Goal: Find specific page/section: Find specific page/section

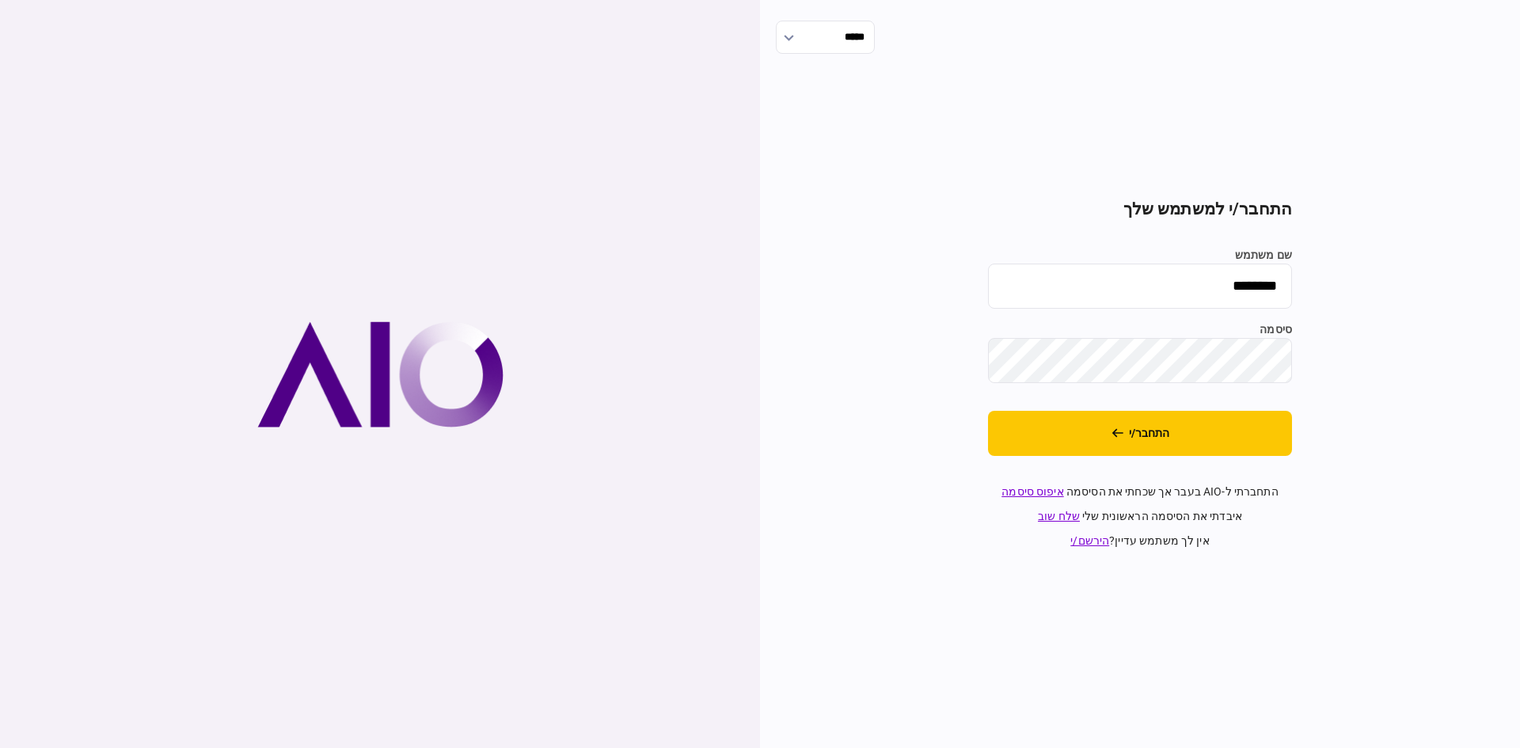
click at [1048, 440] on button "התחבר/י" at bounding box center [1140, 433] width 304 height 45
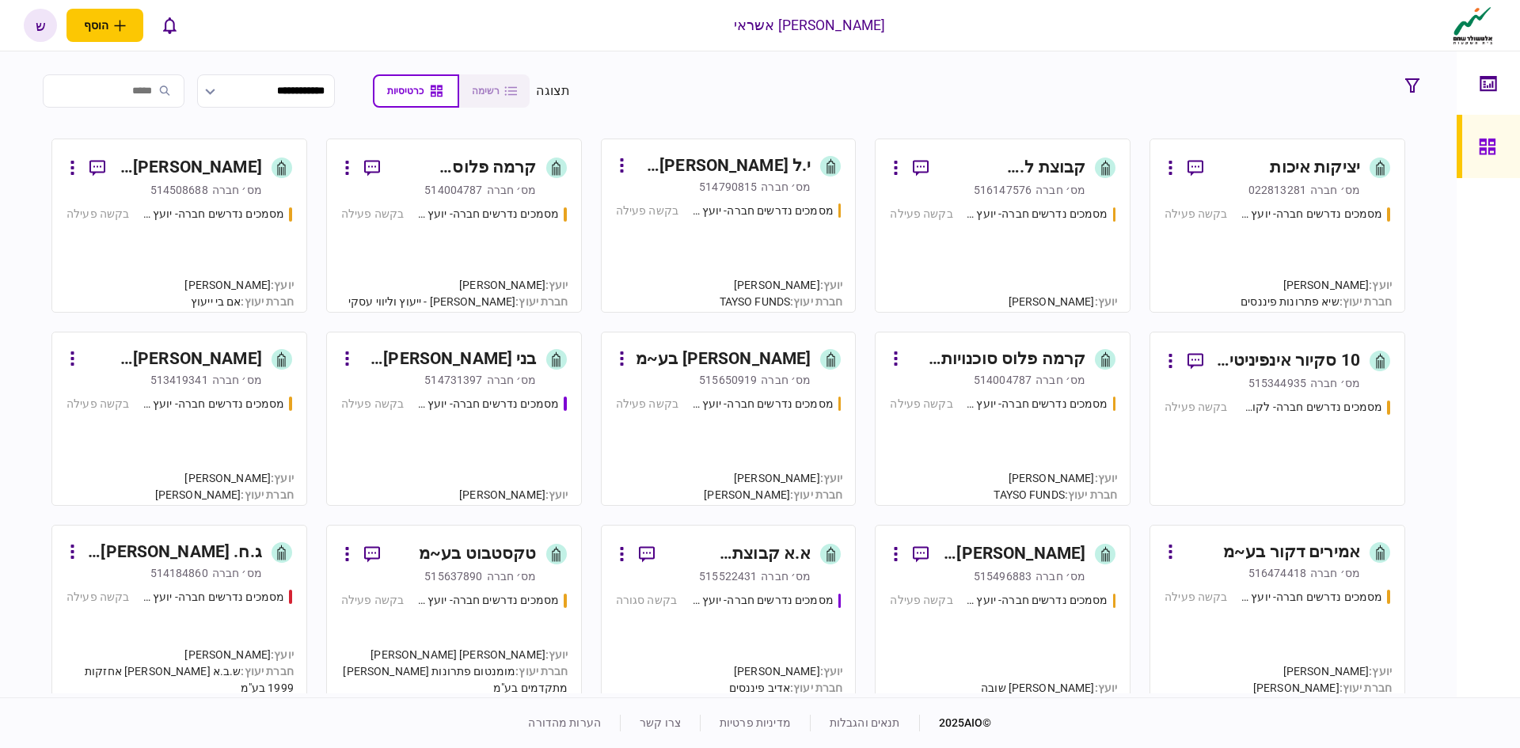
click at [170, 89] on input "search" at bounding box center [114, 90] width 142 height 33
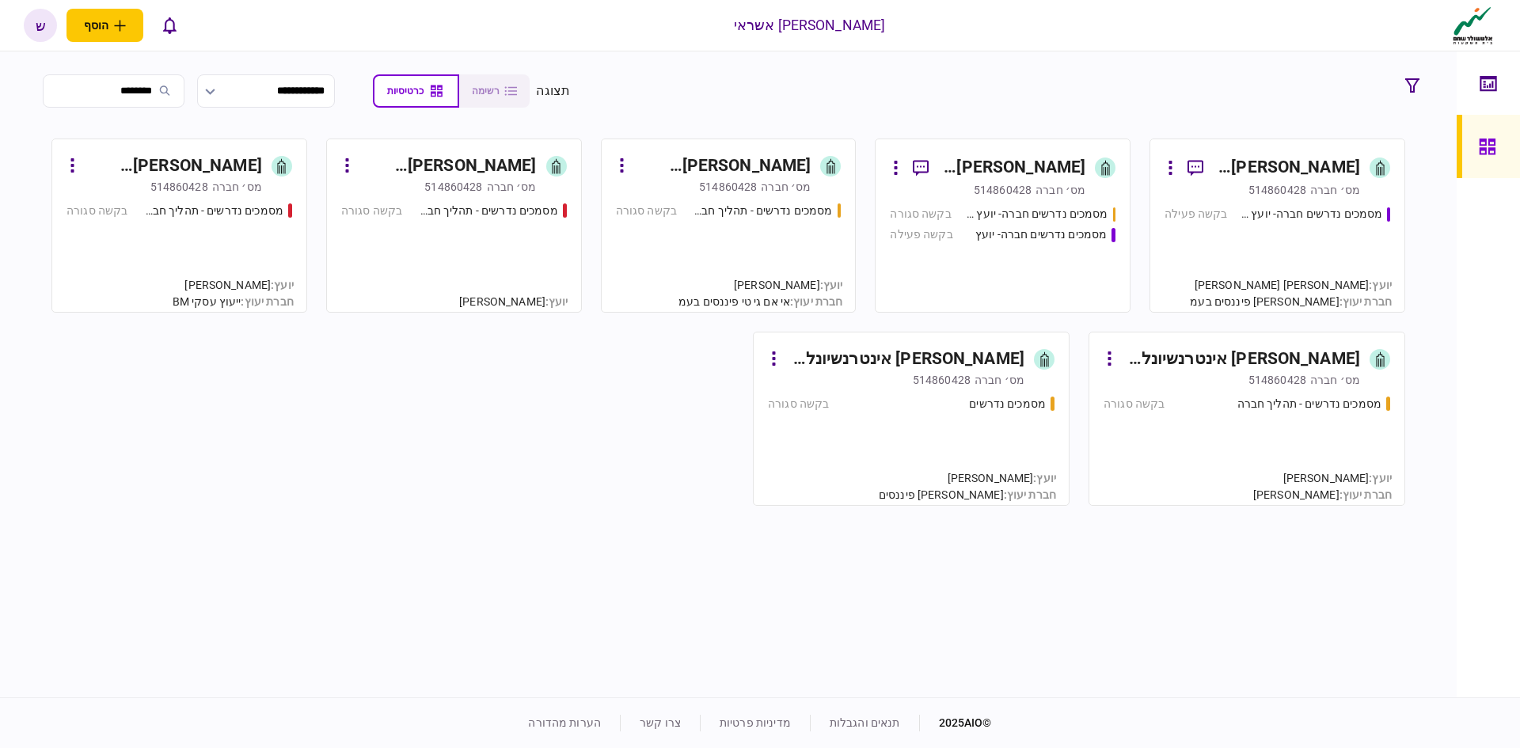
type input "********"
click at [1211, 252] on div "מסמכים נדרשים חברה- יועץ - תהליך חברה בקשה פעילה" at bounding box center [1278, 252] width 226 height 92
